Goal: Task Accomplishment & Management: Use online tool/utility

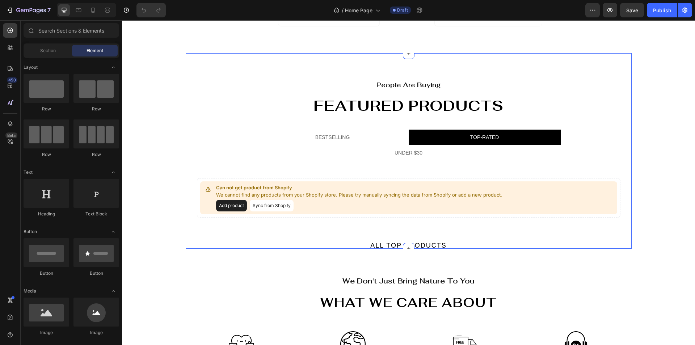
scroll to position [615, 0]
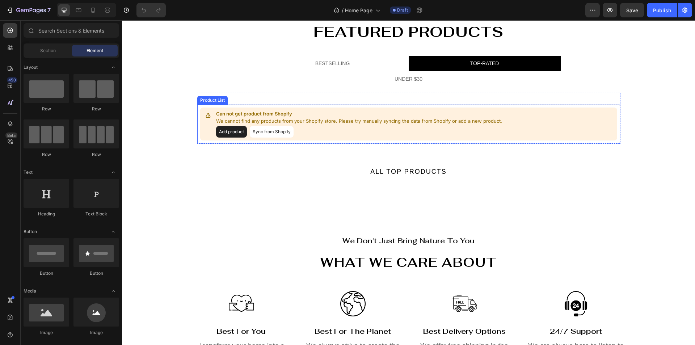
click at [223, 134] on button "Add product" at bounding box center [231, 132] width 31 height 12
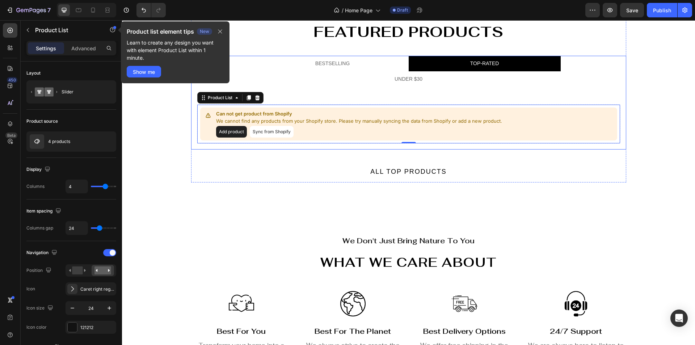
click at [284, 85] on ul "BESTSELLING TOP-RATED UNDER $30" at bounding box center [408, 71] width 435 height 31
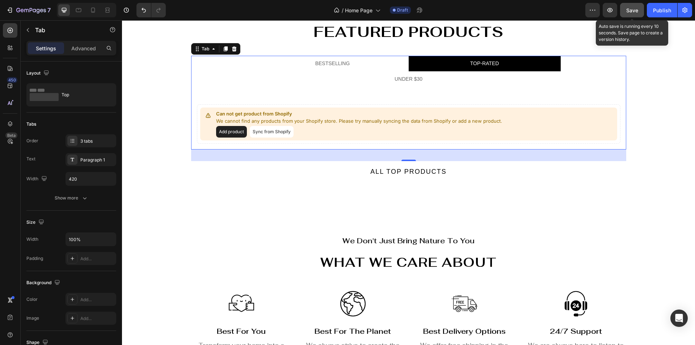
click at [633, 10] on span "Save" at bounding box center [632, 10] width 12 height 6
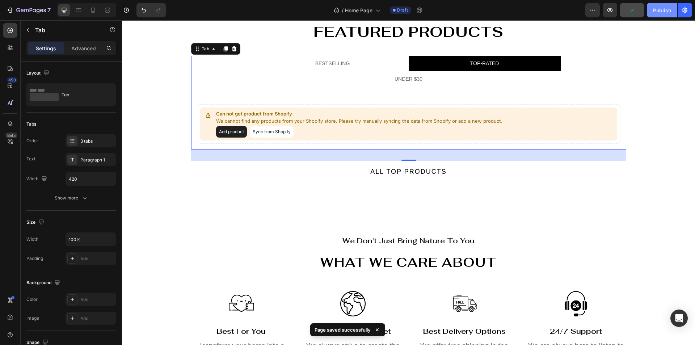
click at [663, 10] on div "Publish" at bounding box center [662, 11] width 18 height 8
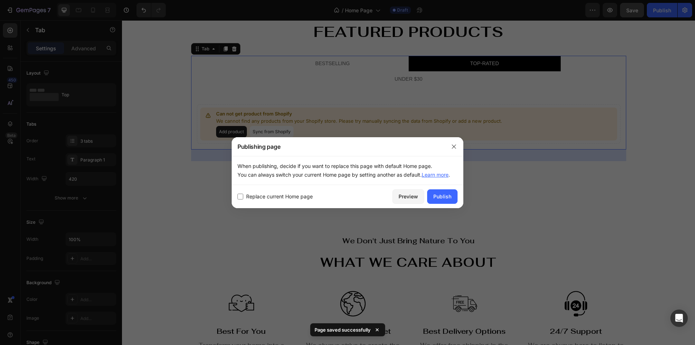
click at [255, 199] on span "Replace current Home page" at bounding box center [279, 196] width 67 height 9
checkbox input "true"
click at [449, 196] on div "Publish" at bounding box center [442, 196] width 18 height 8
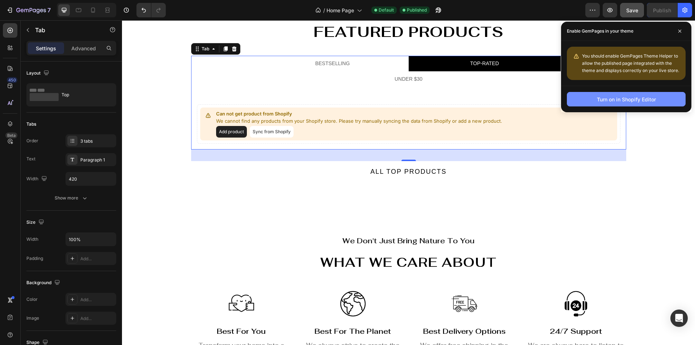
click at [634, 101] on div "Turn on in Shopify Editor" at bounding box center [625, 99] width 59 height 8
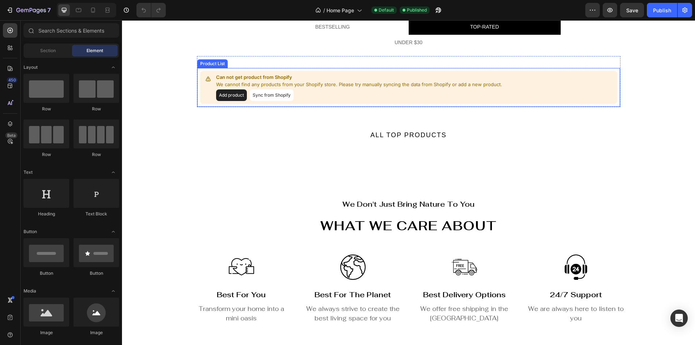
scroll to position [651, 0]
click at [224, 101] on button "Add product" at bounding box center [231, 95] width 31 height 12
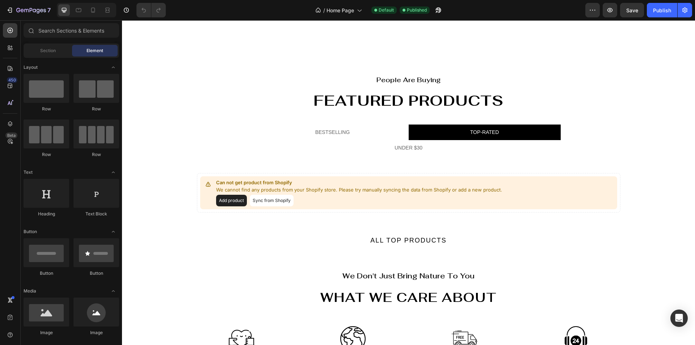
scroll to position [687, 0]
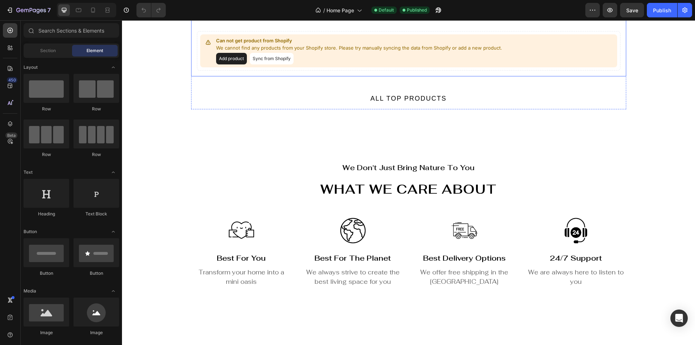
click at [299, 76] on div "Can not get product from Shopify We cannot find any products from your Shopify …" at bounding box center [408, 45] width 435 height 63
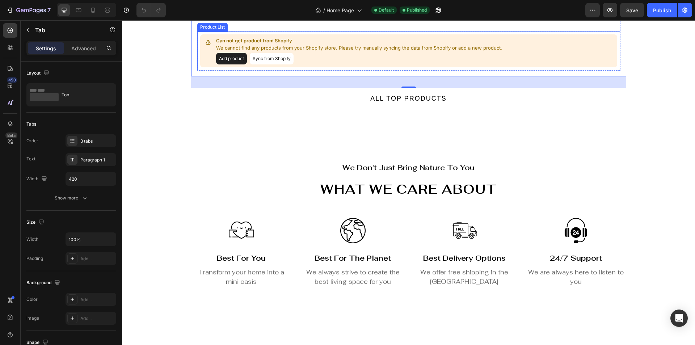
click at [267, 64] on button "Sync from Shopify" at bounding box center [272, 59] width 44 height 12
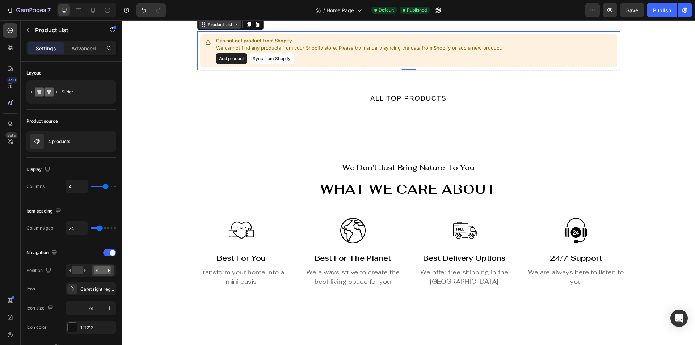
click at [230, 28] on div "Product List" at bounding box center [219, 24] width 27 height 7
click at [93, 141] on button "button" at bounding box center [97, 141] width 9 height 9
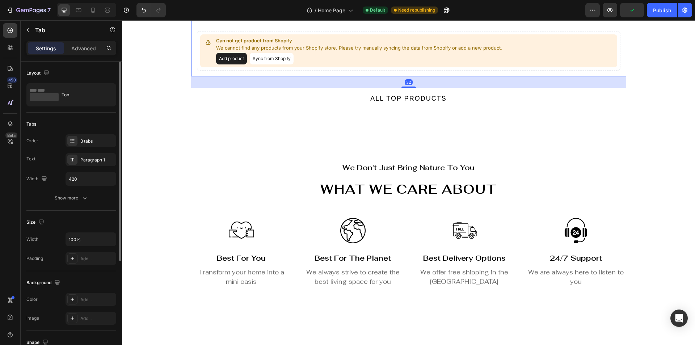
click at [432, 14] on li "UNDER $30" at bounding box center [408, 6] width 152 height 16
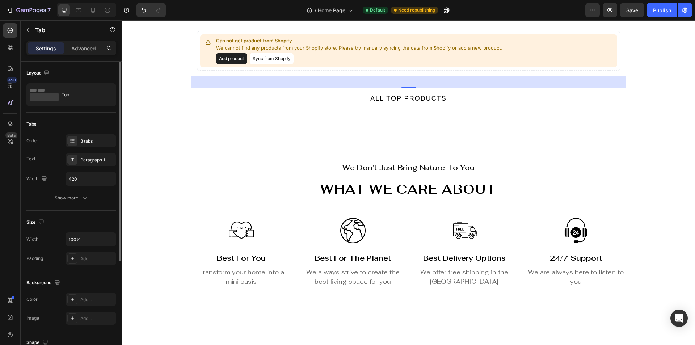
click at [215, 76] on div "Can not get product from Shopify We cannot find any products from your Shopify …" at bounding box center [408, 45] width 435 height 63
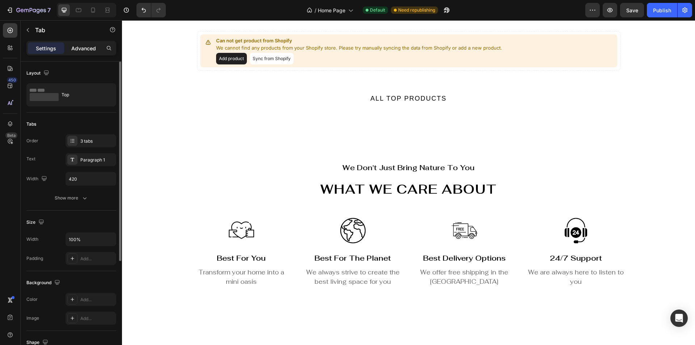
click at [87, 45] on p "Advanced" at bounding box center [83, 48] width 25 height 8
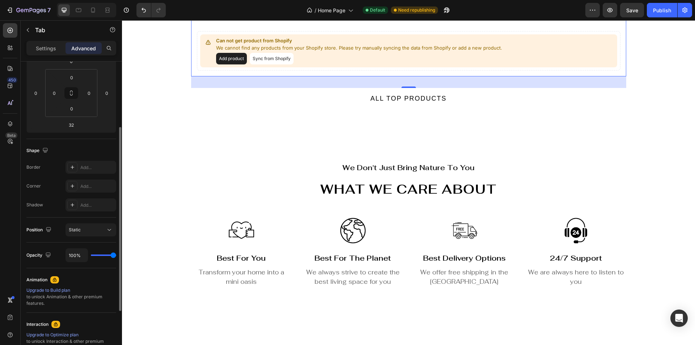
scroll to position [0, 0]
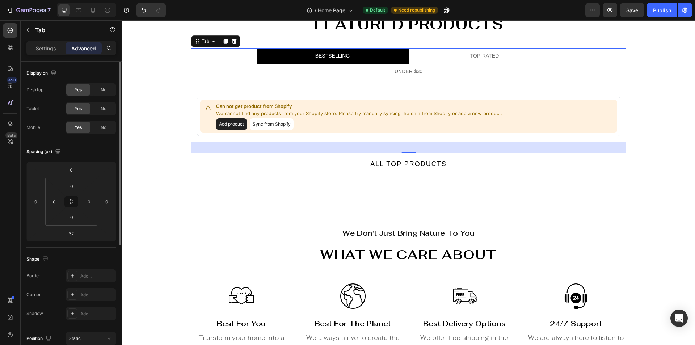
scroll to position [615, 0]
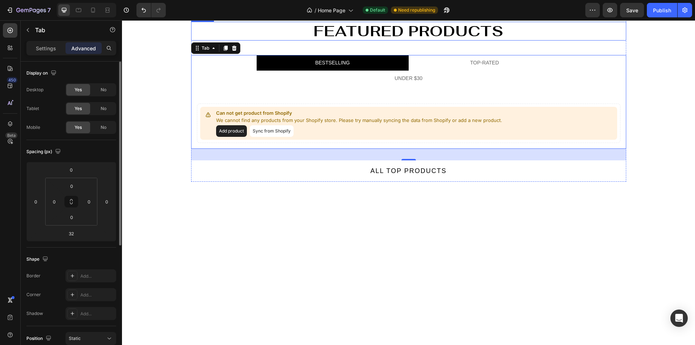
click at [247, 41] on h2 "Featured products" at bounding box center [408, 31] width 435 height 19
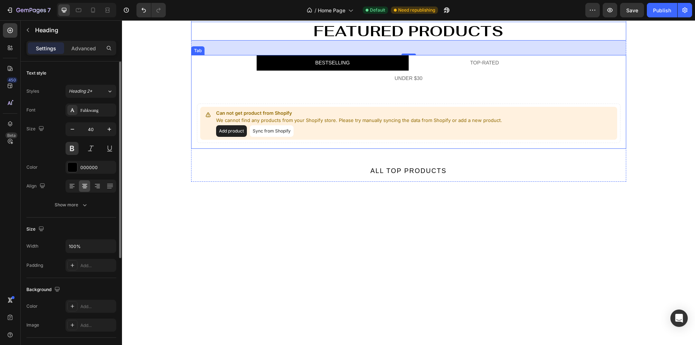
click at [214, 86] on ul "BESTSELLING TOP-RATED UNDER $30" at bounding box center [408, 70] width 435 height 31
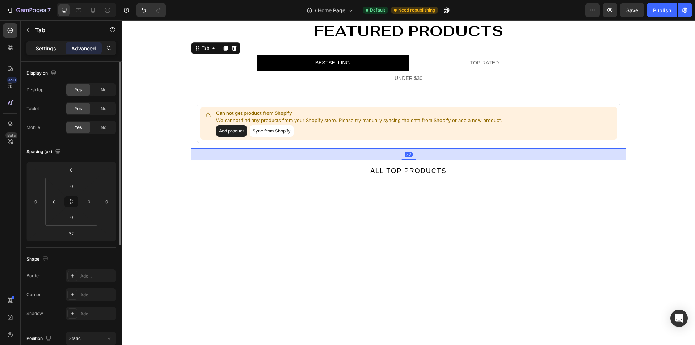
click at [54, 49] on p "Settings" at bounding box center [46, 48] width 20 height 8
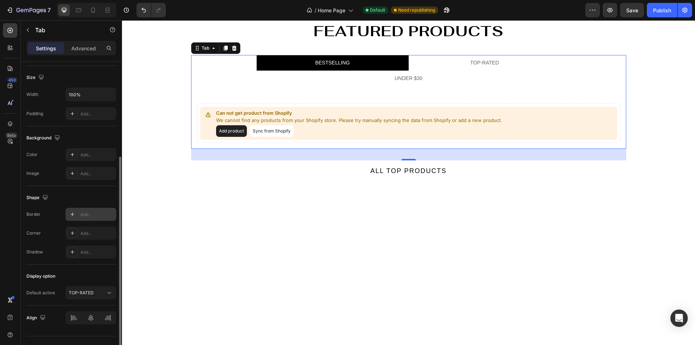
scroll to position [159, 0]
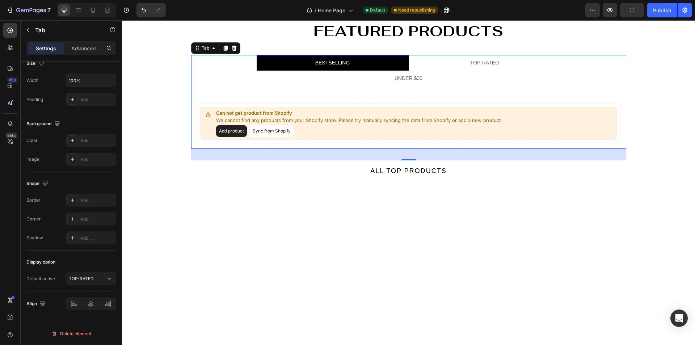
click at [438, 71] on li "TOP-RATED" at bounding box center [484, 63] width 152 height 16
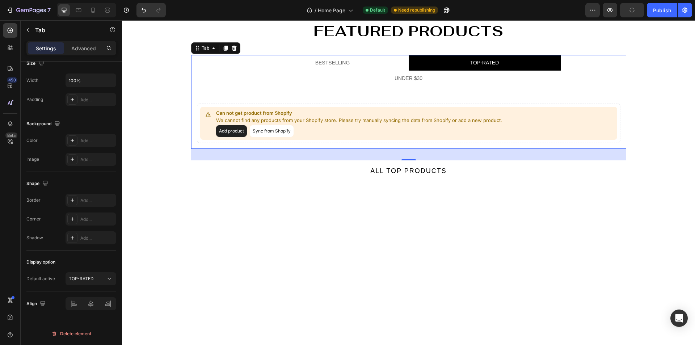
click at [361, 86] on li "UNDER $30" at bounding box center [408, 79] width 152 height 16
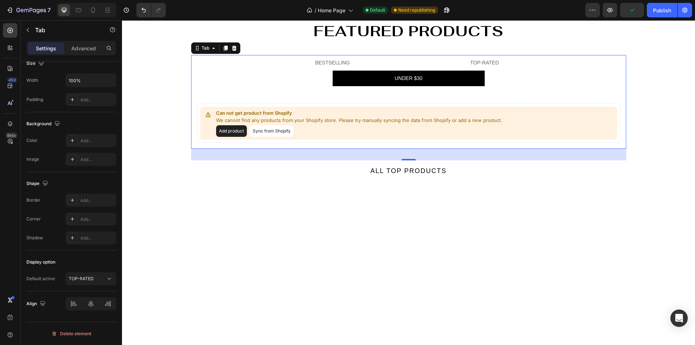
click at [281, 71] on li "BESTSELLING" at bounding box center [332, 63] width 152 height 16
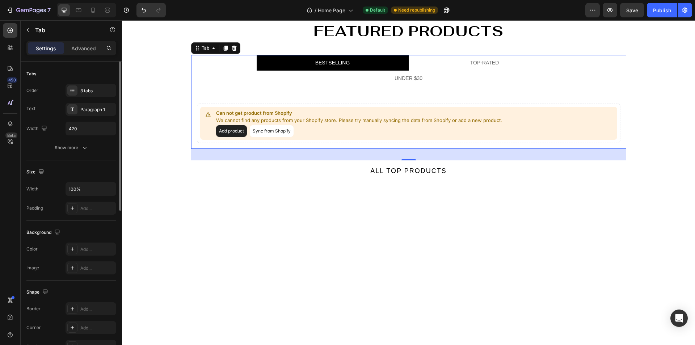
scroll to position [0, 0]
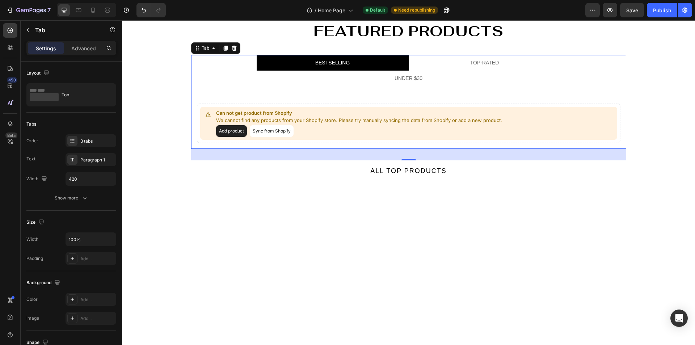
click at [219, 149] on div "Can not get product from Shopify We cannot find any products from your Shopify …" at bounding box center [408, 117] width 435 height 63
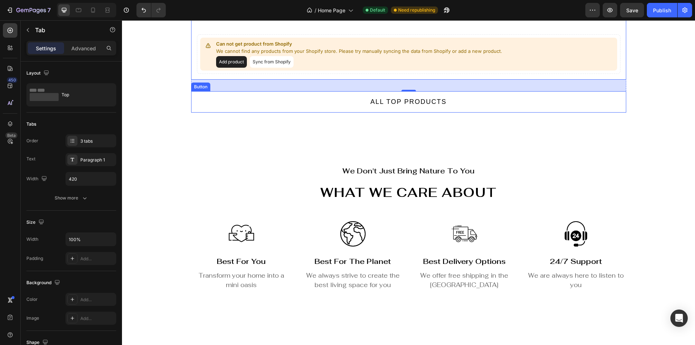
scroll to position [687, 0]
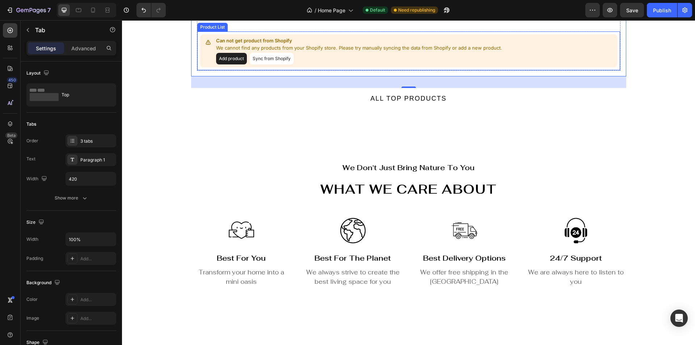
click at [231, 64] on button "Add product" at bounding box center [231, 59] width 31 height 12
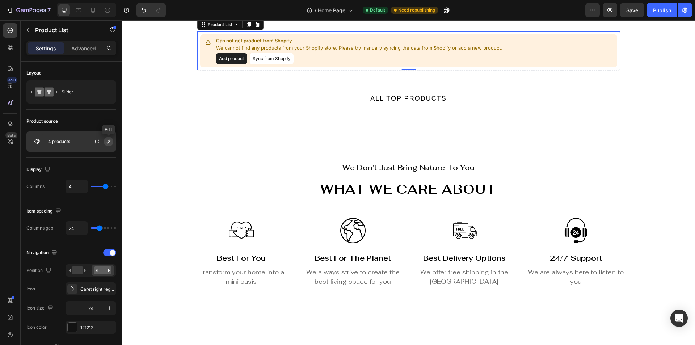
click at [109, 141] on icon "button" at bounding box center [109, 142] width 6 height 6
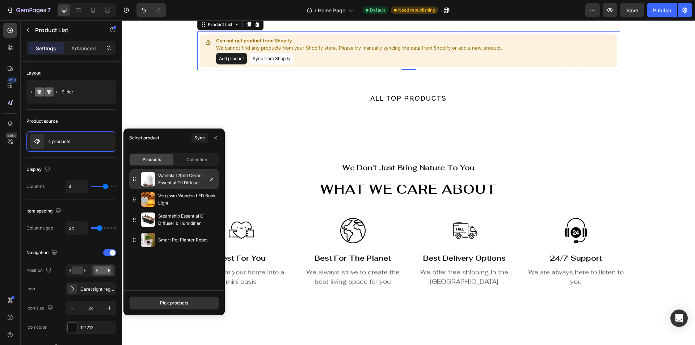
click at [134, 180] on icon at bounding box center [134, 178] width 7 height 7
click at [194, 160] on span "Collection" at bounding box center [196, 159] width 21 height 7
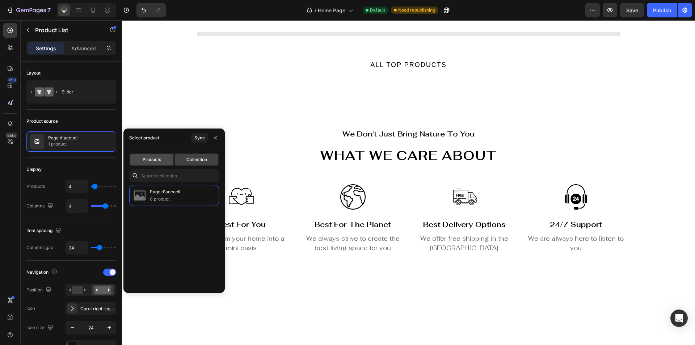
click at [156, 160] on span "Products" at bounding box center [152, 159] width 18 height 7
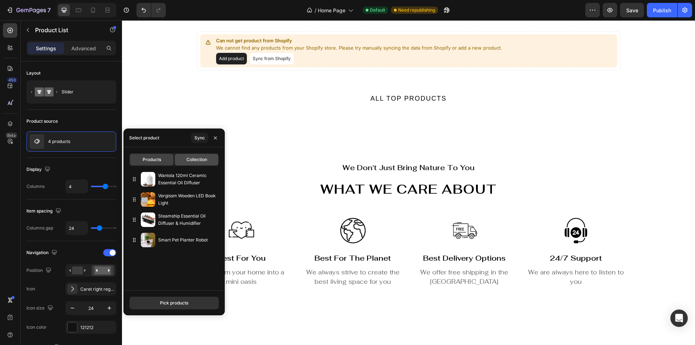
click at [201, 158] on span "Collection" at bounding box center [196, 159] width 21 height 7
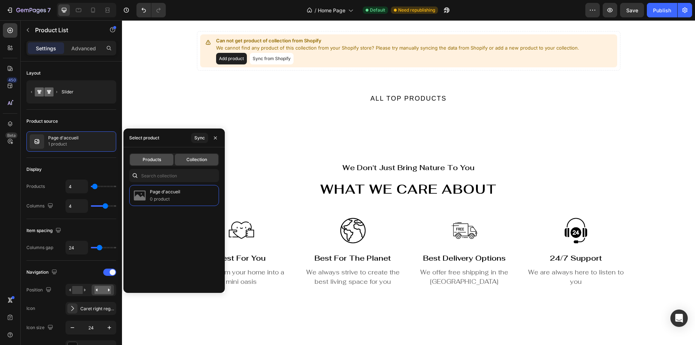
click at [152, 155] on div "Products" at bounding box center [151, 160] width 43 height 12
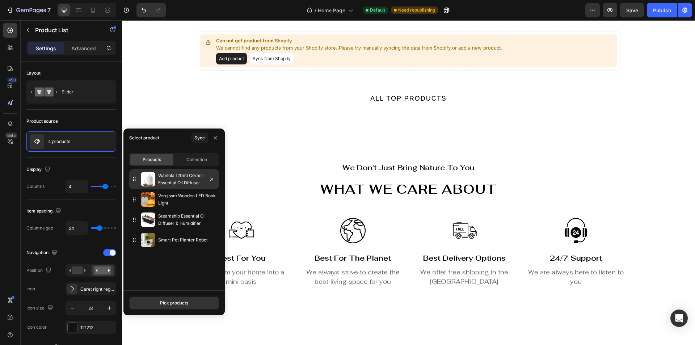
click at [136, 183] on div "Wanlola 120ml Ceramic Essential Oil Diffuser" at bounding box center [174, 179] width 90 height 20
click at [177, 180] on p "Wanlola 120ml Ceramic Essential Oil Diffuser" at bounding box center [187, 179] width 58 height 14
click at [172, 304] on div "Pick products" at bounding box center [174, 303] width 28 height 7
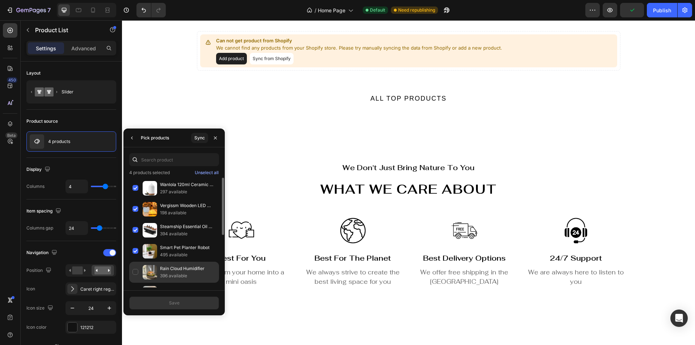
click at [137, 271] on div "Rain Cloud Humidifier 396 available" at bounding box center [174, 272] width 90 height 21
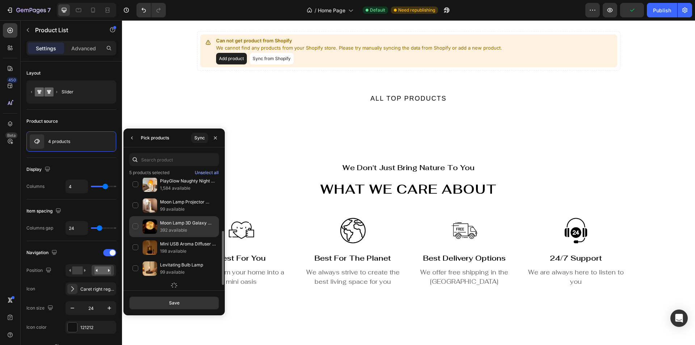
scroll to position [100, 0]
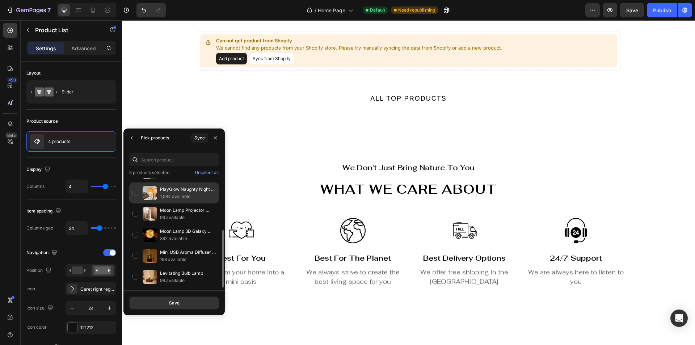
click at [133, 192] on div "PlayGlow Naughty Night Lamp 1,584 available" at bounding box center [174, 192] width 90 height 21
click at [135, 209] on div "Moon Lamp Projector Night Light 99 available" at bounding box center [174, 213] width 90 height 21
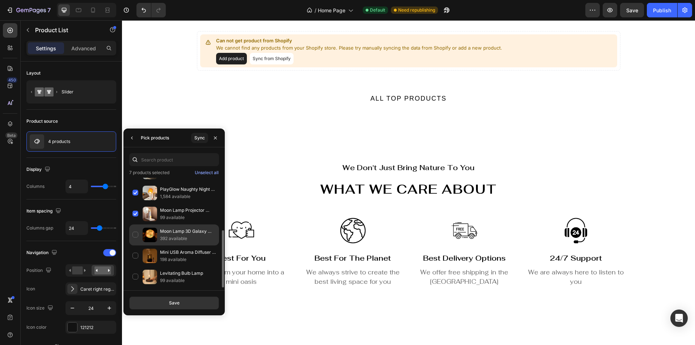
click at [137, 236] on div "Moon Lamp 3D Galaxy Light 392 available" at bounding box center [174, 234] width 90 height 21
click at [172, 300] on div "Save" at bounding box center [174, 303] width 10 height 7
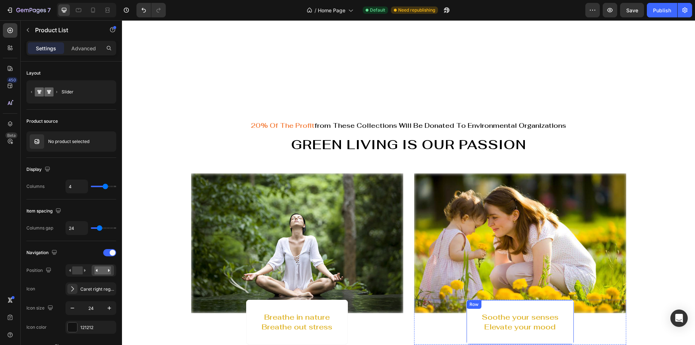
scroll to position [362, 0]
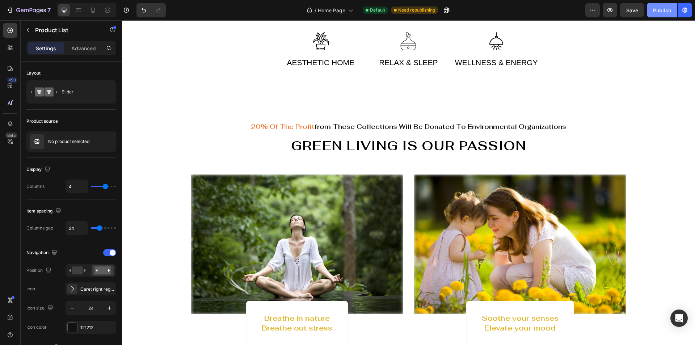
click at [664, 7] on div "Publish" at bounding box center [662, 11] width 18 height 8
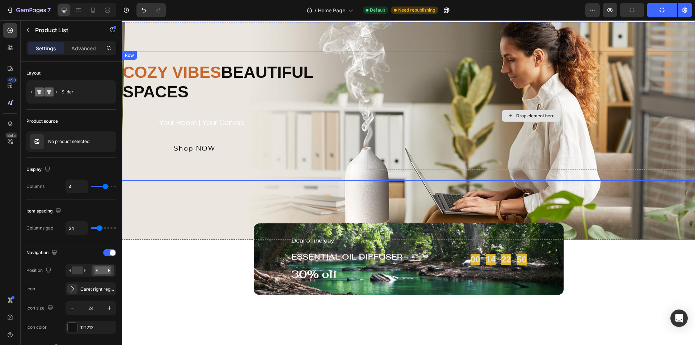
scroll to position [0, 0]
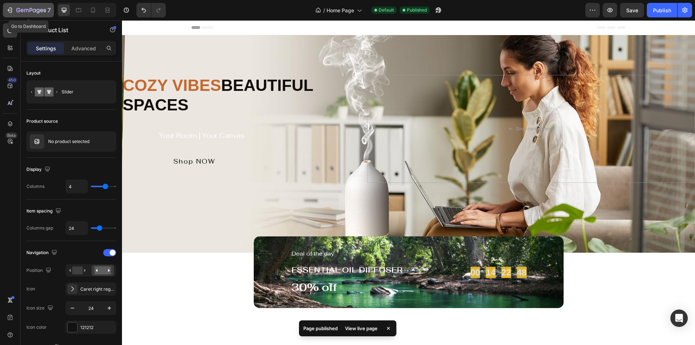
click at [18, 14] on div "7" at bounding box center [33, 10] width 34 height 9
